Goal: Task Accomplishment & Management: Complete application form

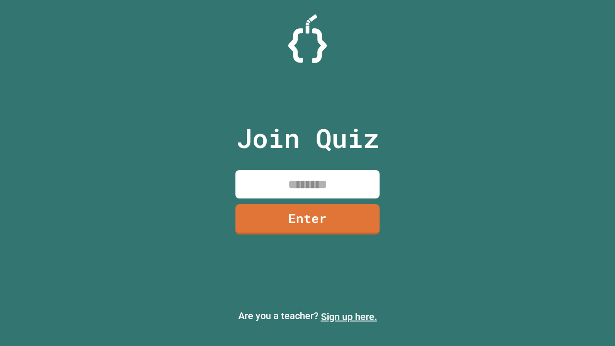
click at [349, 317] on link "Sign up here." at bounding box center [349, 317] width 56 height 12
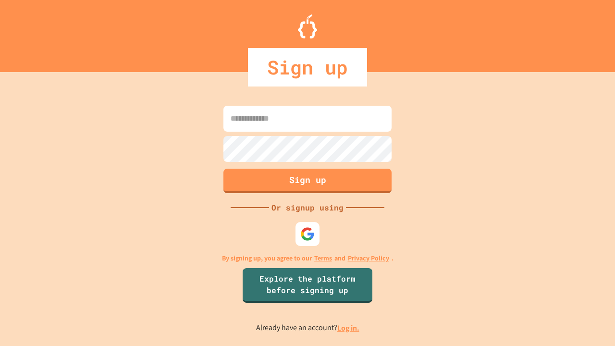
click at [349, 328] on link "Log in." at bounding box center [348, 328] width 22 height 10
